Goal: Task Accomplishment & Management: Use online tool/utility

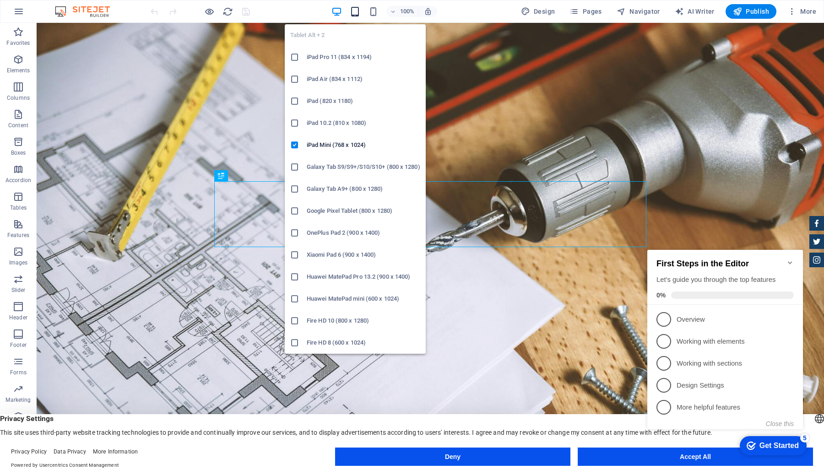
click at [358, 13] on icon "button" at bounding box center [355, 11] width 11 height 11
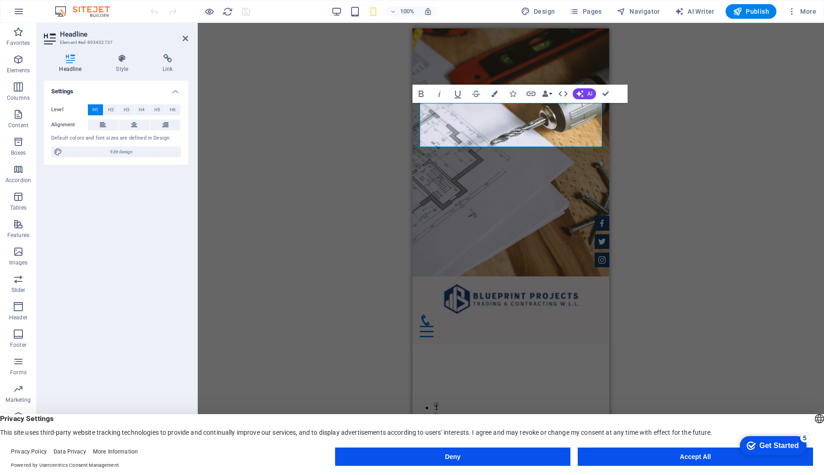
click at [280, 280] on div "H1 Banner Container Spacer Container Banner Menu Bar Menu Banner Logo Container…" at bounding box center [511, 242] width 626 height 438
click at [362, 310] on div "H1 Banner Container Spacer Container Banner Menu Bar Menu Banner Logo Container…" at bounding box center [511, 242] width 626 height 438
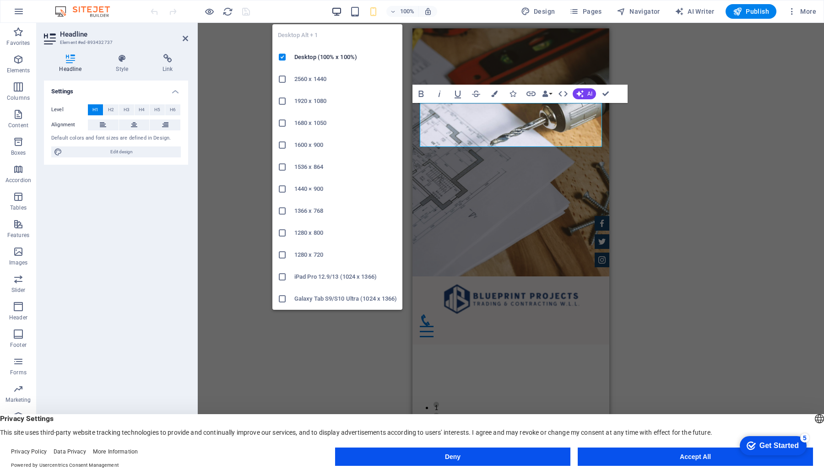
click at [337, 11] on icon "button" at bounding box center [336, 11] width 11 height 11
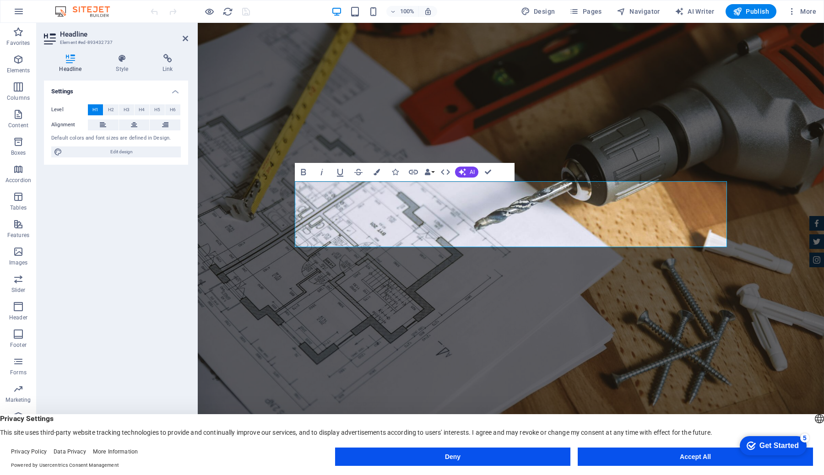
click at [120, 208] on div "Settings Level H1 H2 H3 H4 H5 H6 Alignment Default colors and font sizes are de…" at bounding box center [116, 267] width 144 height 373
click at [136, 203] on div "Settings Level H1 H2 H3 H4 H5 H6 Alignment Default colors and font sizes are de…" at bounding box center [116, 267] width 144 height 373
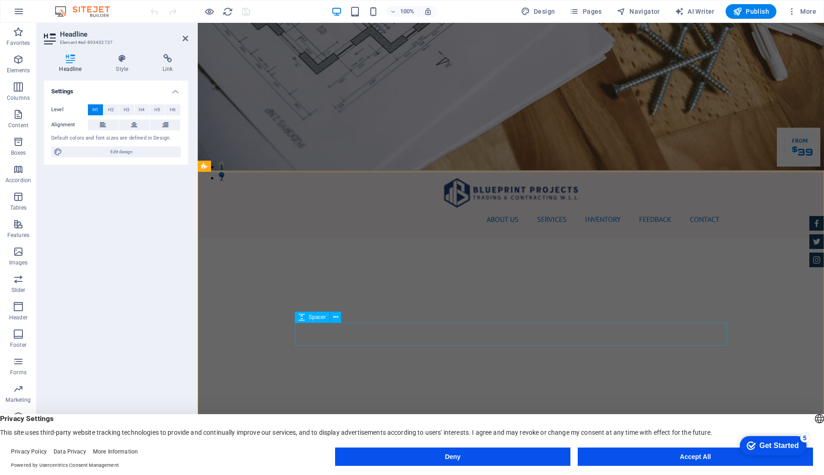
scroll to position [292, 0]
